Goal: Task Accomplishment & Management: Manage account settings

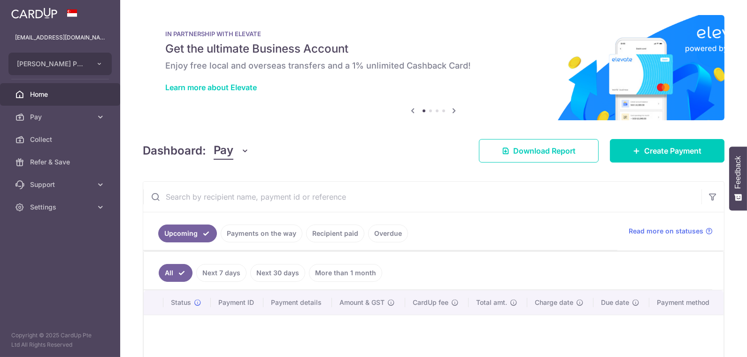
scroll to position [52, 0]
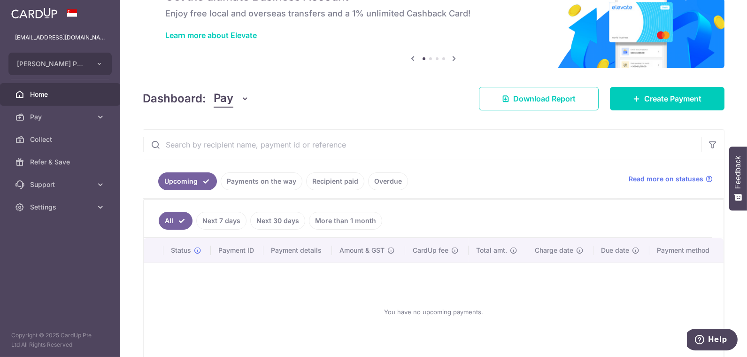
click at [339, 182] on link "Recipient paid" at bounding box center [335, 181] width 58 height 18
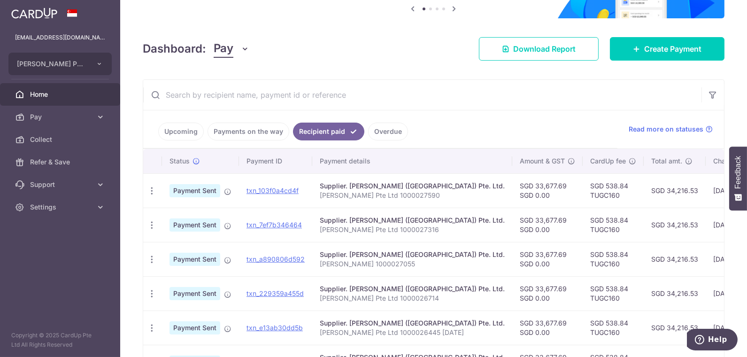
scroll to position [104, 0]
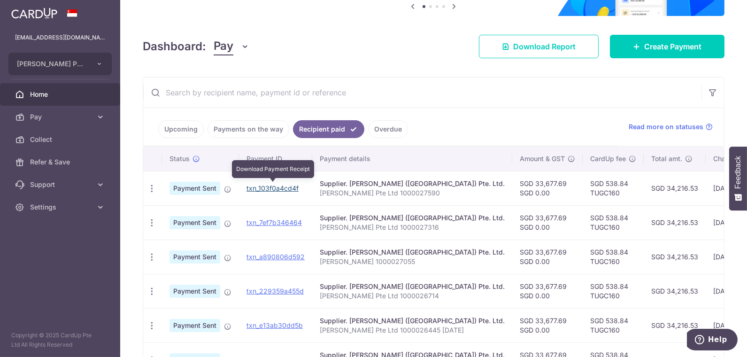
click at [283, 189] on link "txn_103f0a4cd4f" at bounding box center [273, 188] width 52 height 8
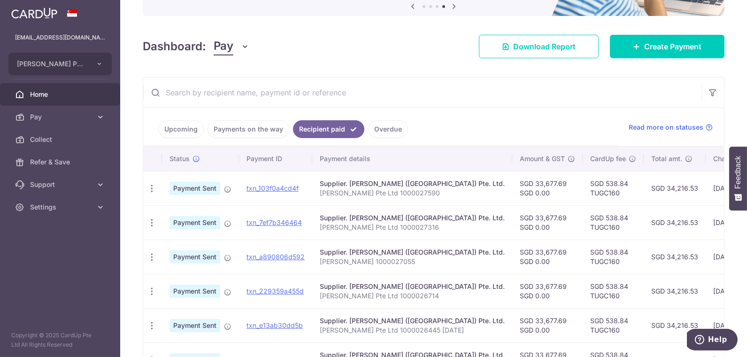
drag, startPoint x: 46, startPoint y: 207, endPoint x: 51, endPoint y: 219, distance: 13.3
click at [46, 207] on span "Settings" at bounding box center [61, 206] width 62 height 9
click at [38, 253] on span "Logout" at bounding box center [61, 252] width 62 height 9
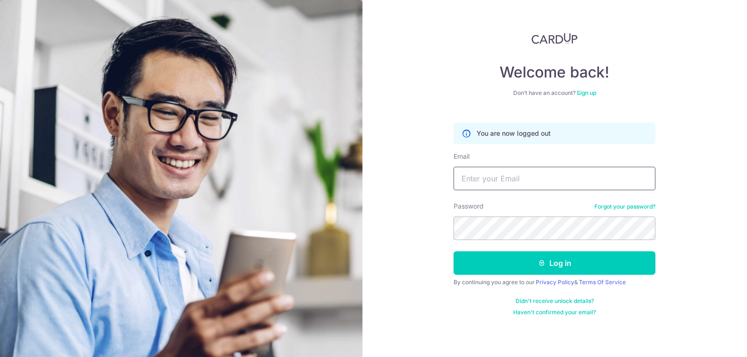
drag, startPoint x: 535, startPoint y: 182, endPoint x: 546, endPoint y: 186, distance: 12.5
click at [535, 182] on input "Email" at bounding box center [555, 178] width 202 height 23
paste input "[PERSON_NAME][EMAIL_ADDRESS][DOMAIN_NAME]"
type input "[PERSON_NAME][EMAIL_ADDRESS][DOMAIN_NAME]"
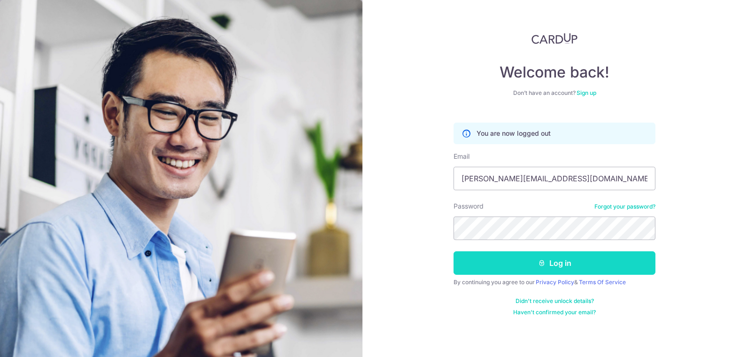
click at [551, 262] on button "Log in" at bounding box center [555, 262] width 202 height 23
